Goal: Find specific page/section: Find specific page/section

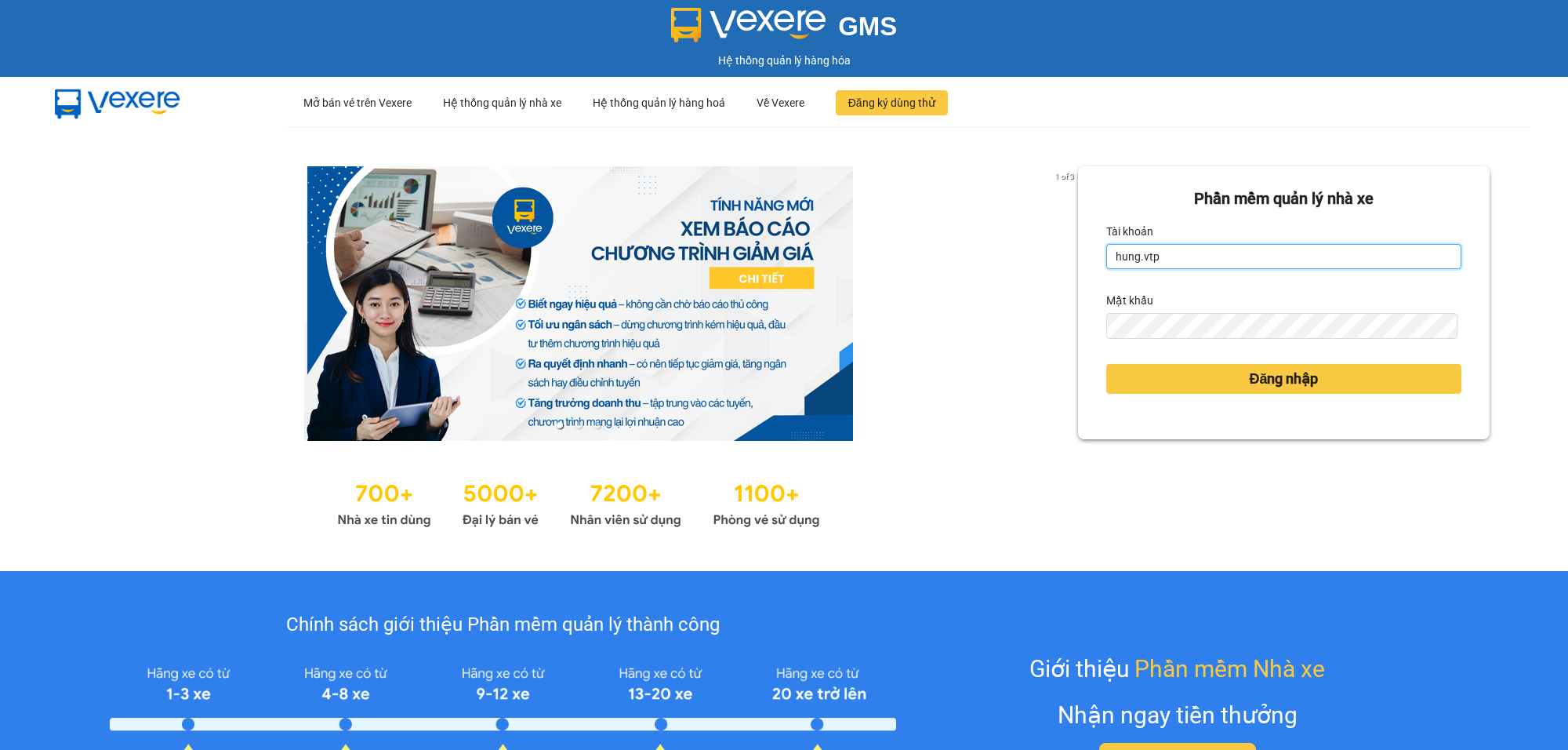
click at [1178, 259] on input "hung.vtp" at bounding box center [1284, 256] width 355 height 25
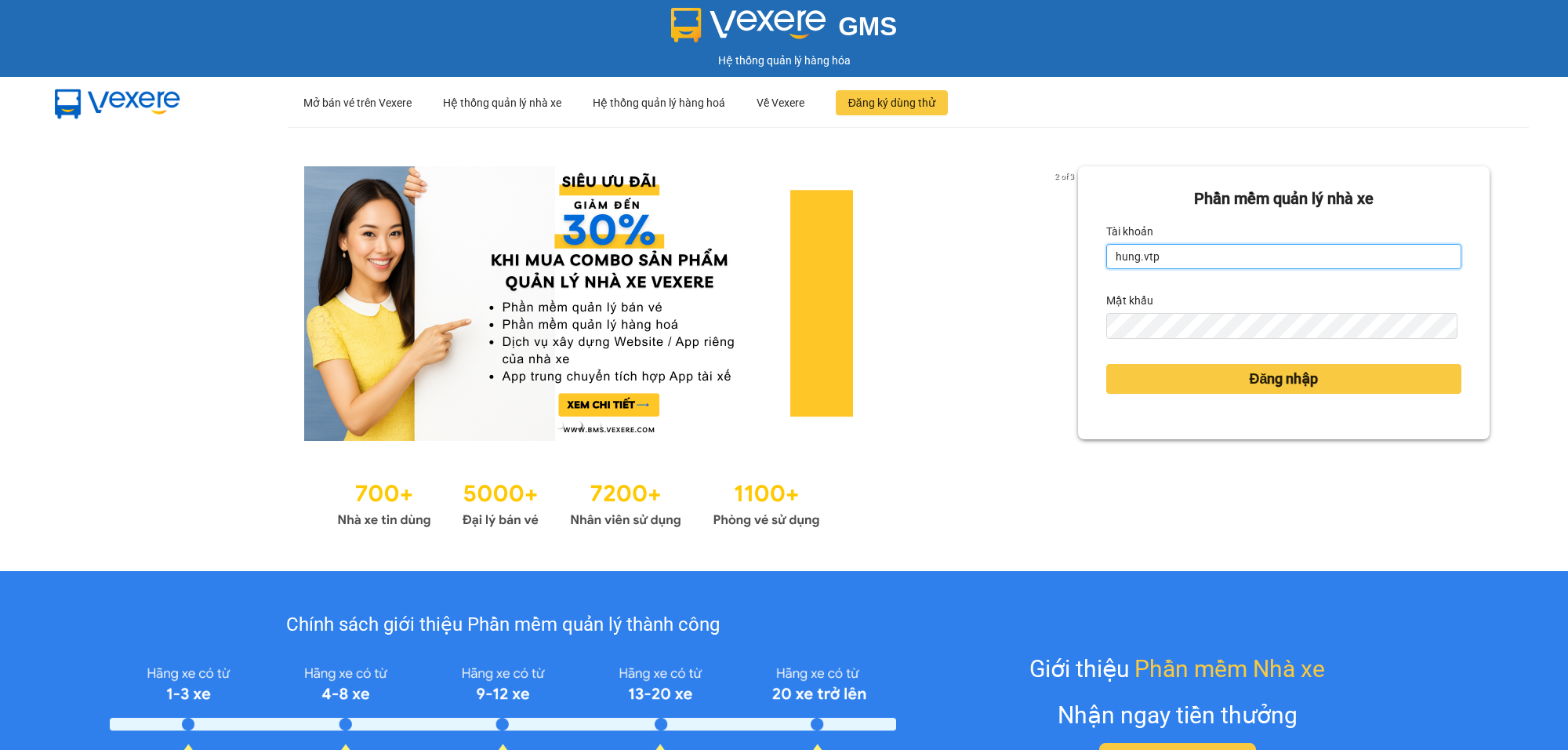
type input "ngocgiau.vtp"
click at [1106, 364] on button "Đăng nhập" at bounding box center [1284, 379] width 355 height 30
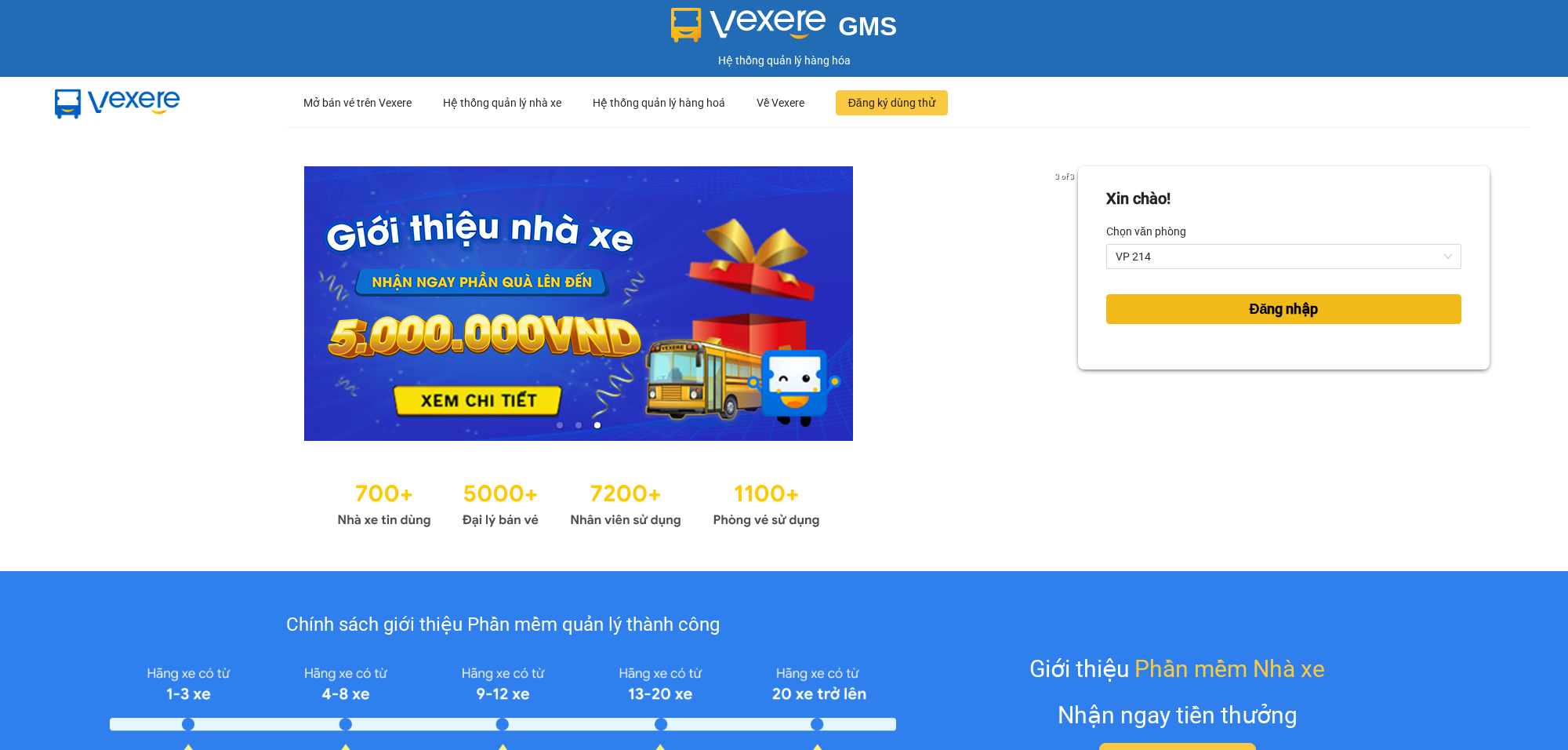
click at [1272, 307] on span "Đăng nhập" at bounding box center [1283, 308] width 69 height 22
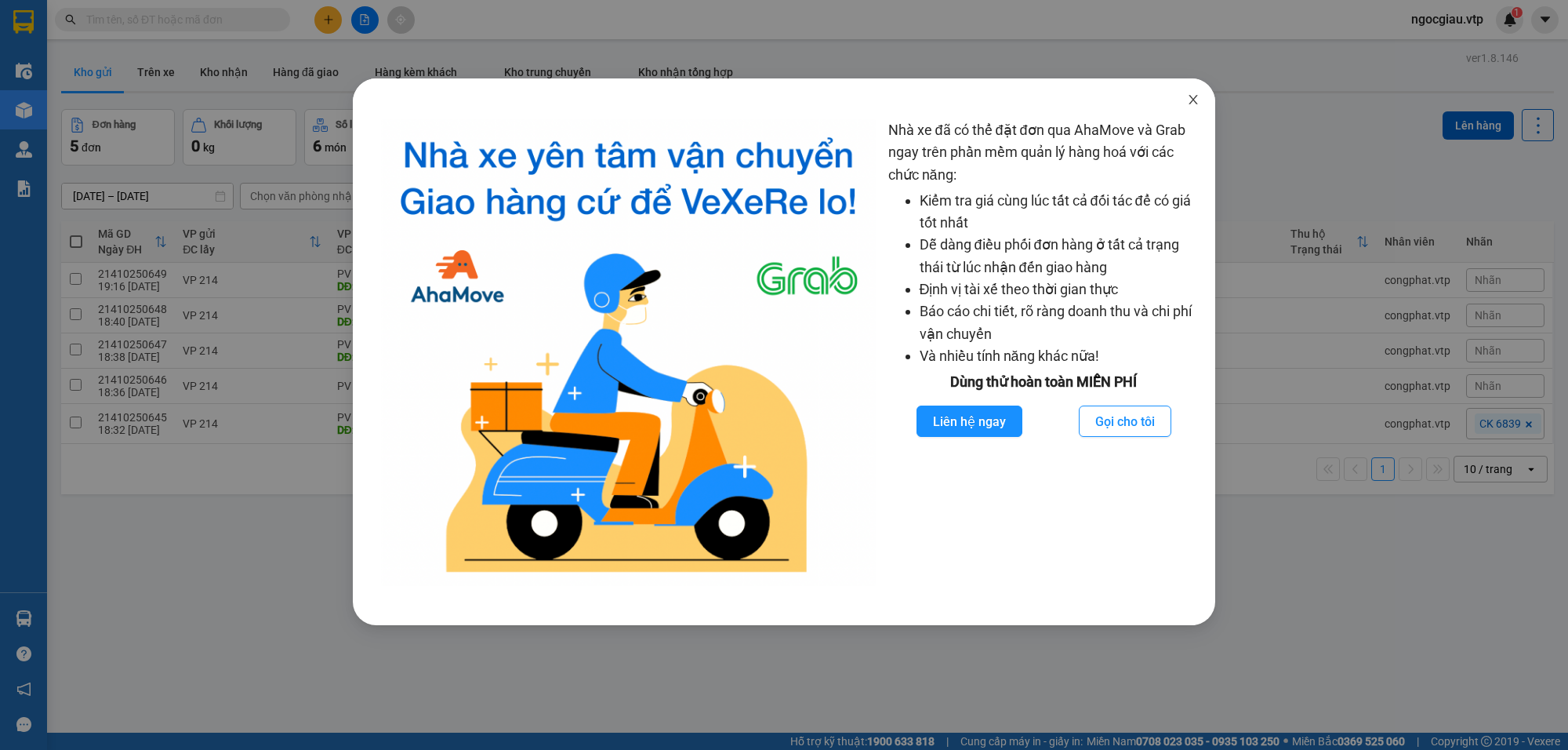
click at [1190, 92] on span "Close" at bounding box center [1193, 100] width 44 height 44
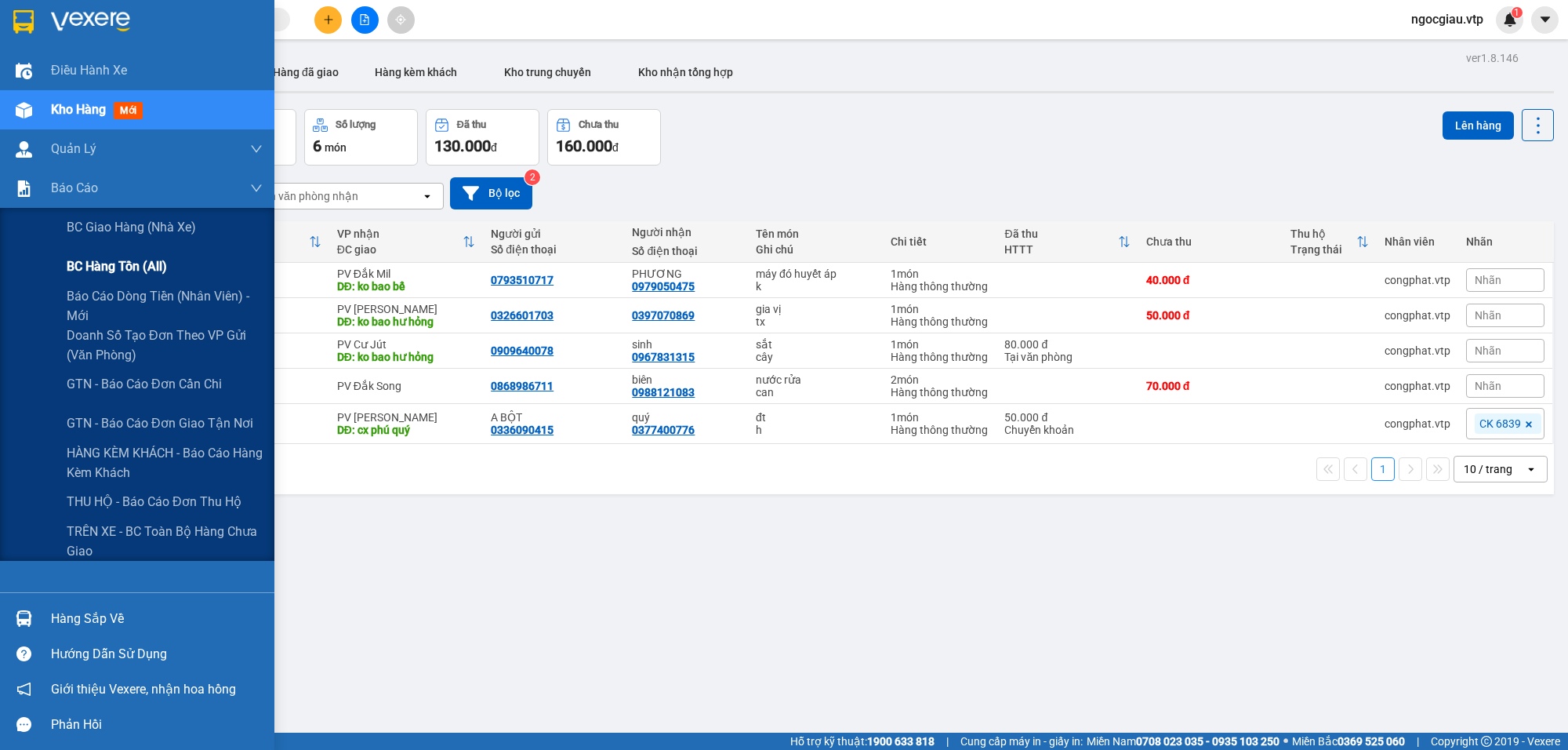
click at [102, 271] on span "BC hàng tồn (all)" at bounding box center [116, 266] width 100 height 19
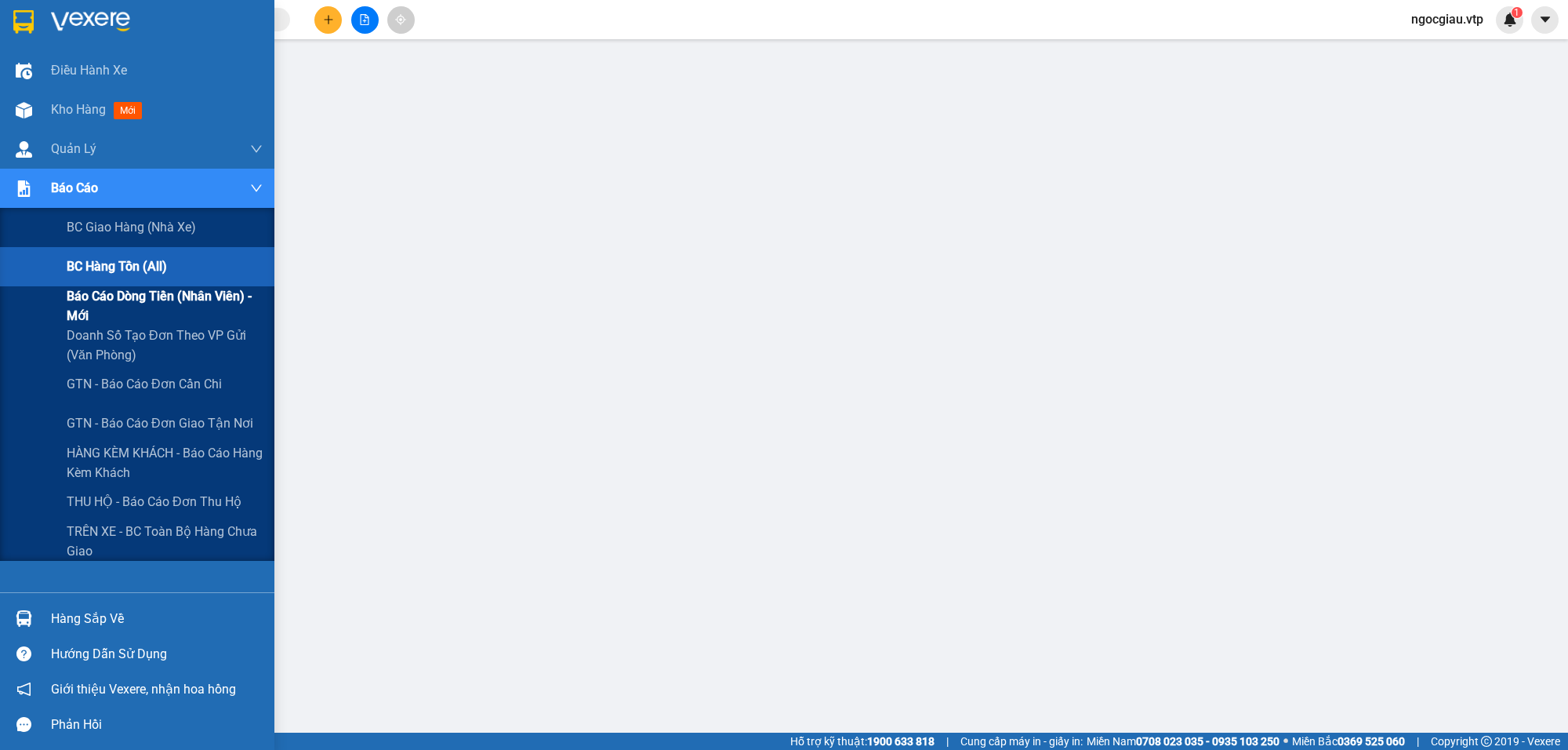
click at [114, 292] on span "Báo cáo dòng tiền (nhân viên) - mới" at bounding box center [164, 306] width 196 height 39
